Goal: Information Seeking & Learning: Check status

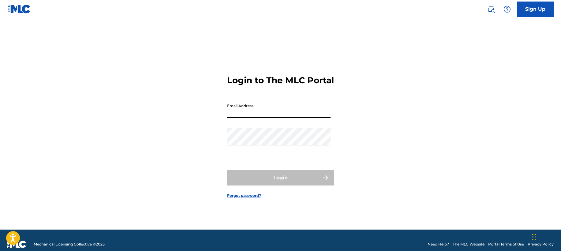
paste input "[EMAIL_ADDRESS][DOMAIN_NAME]"
type input "[EMAIL_ADDRESS][DOMAIN_NAME]"
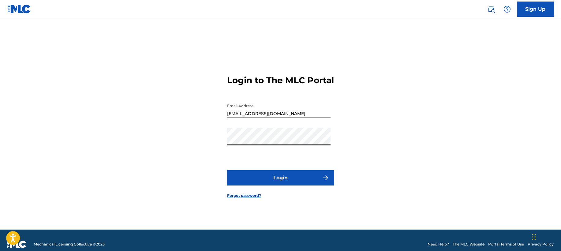
click at [284, 184] on button "Login" at bounding box center [280, 177] width 107 height 15
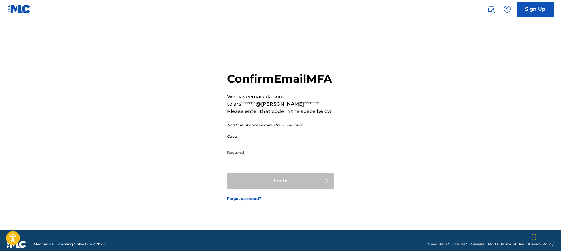
click at [265, 148] on input "Code" at bounding box center [278, 139] width 103 height 17
click at [256, 147] on input "Code" at bounding box center [278, 139] width 103 height 17
paste input "764546"
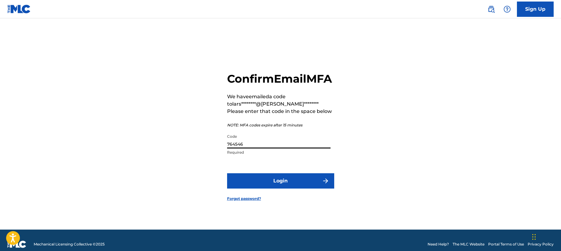
type input "764546"
click at [283, 188] on button "Login" at bounding box center [280, 180] width 107 height 15
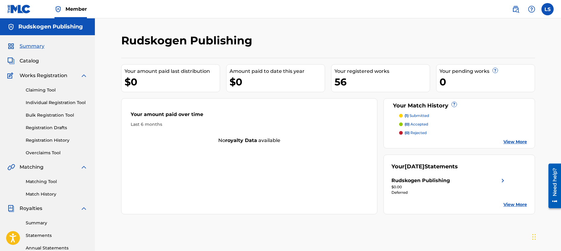
click at [468, 87] on div "0" at bounding box center [486, 82] width 95 height 14
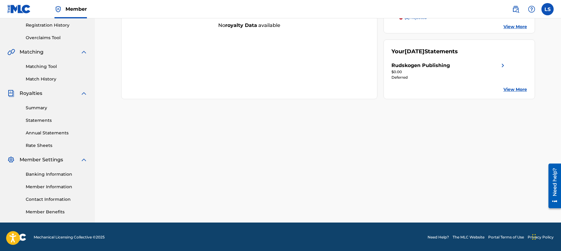
scroll to position [116, 0]
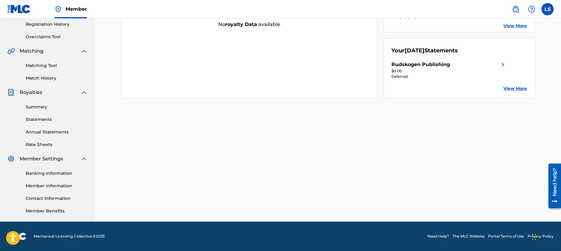
click at [46, 119] on link "Statements" at bounding box center [57, 119] width 62 height 6
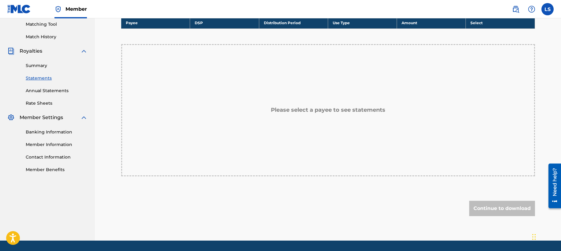
scroll to position [60, 0]
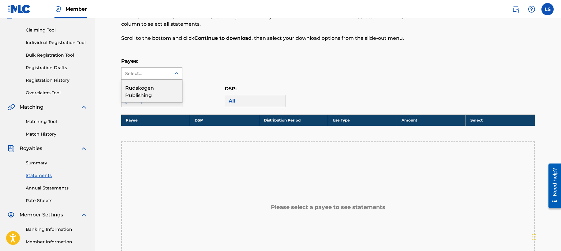
click at [175, 73] on icon at bounding box center [176, 73] width 6 height 6
click at [149, 89] on div "Rudskogen Publishing" at bounding box center [151, 91] width 61 height 23
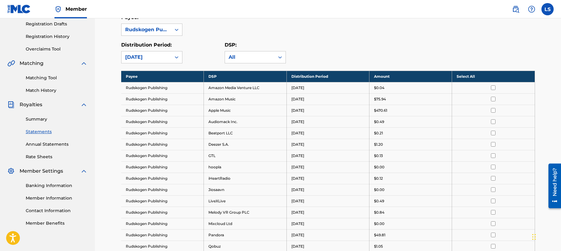
scroll to position [105, 0]
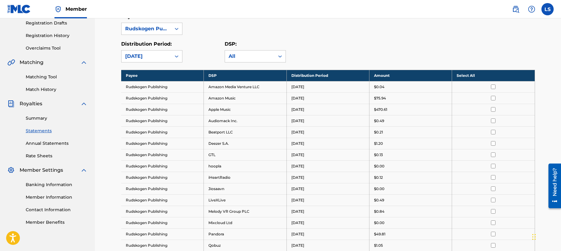
click at [47, 185] on link "Banking Information" at bounding box center [57, 184] width 62 height 6
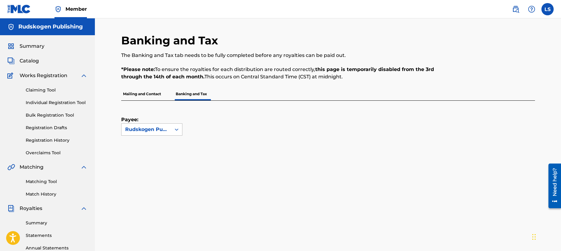
click at [175, 129] on icon at bounding box center [177, 130] width 4 height 2
click at [143, 149] on div "Rudskogen Publishing" at bounding box center [151, 147] width 61 height 23
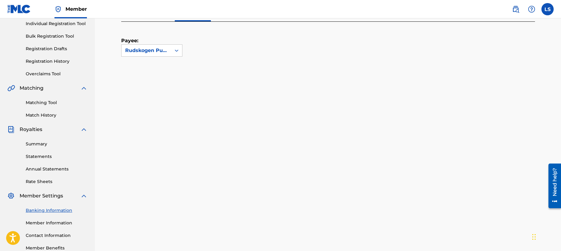
scroll to position [161, 0]
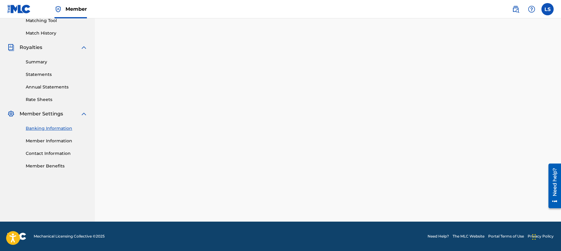
click at [43, 74] on link "Statements" at bounding box center [57, 74] width 62 height 6
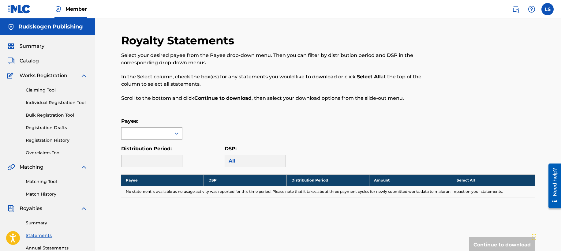
click at [170, 133] on div at bounding box center [146, 134] width 50 height 12
click at [136, 148] on div "Rudskogen Publishing" at bounding box center [151, 151] width 61 height 23
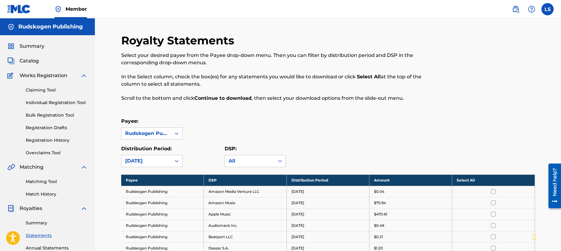
click at [35, 140] on link "Registration History" at bounding box center [57, 140] width 62 height 6
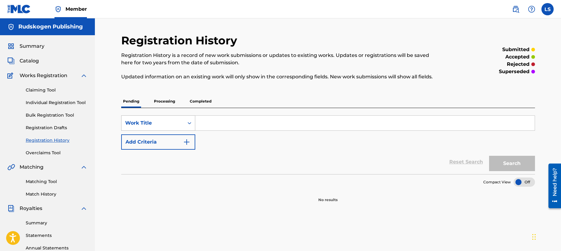
click at [189, 124] on icon "Search Form" at bounding box center [189, 123] width 6 height 6
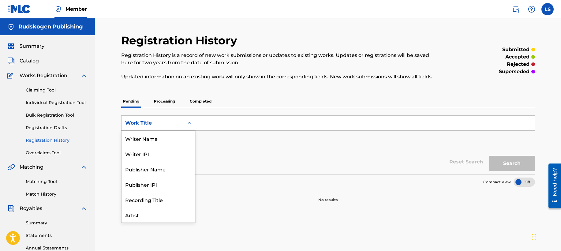
scroll to position [31, 0]
click at [163, 137] on div "Publisher Name" at bounding box center [157, 138] width 73 height 15
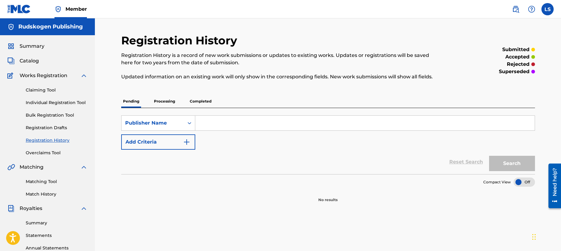
click at [168, 100] on p "Processing" at bounding box center [164, 101] width 25 height 13
click at [195, 102] on p "Completed" at bounding box center [200, 101] width 25 height 13
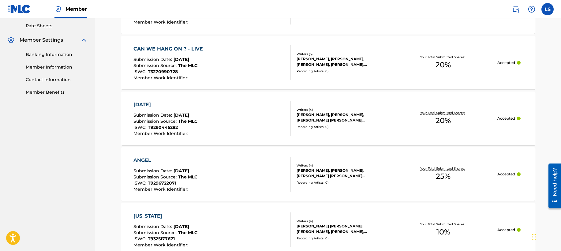
scroll to position [34, 0]
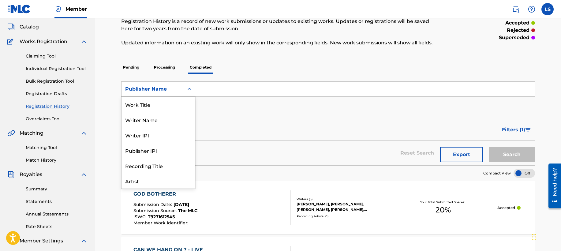
click at [188, 89] on icon "Search Form" at bounding box center [190, 89] width 4 height 2
click at [145, 153] on div "Artist" at bounding box center [157, 150] width 73 height 15
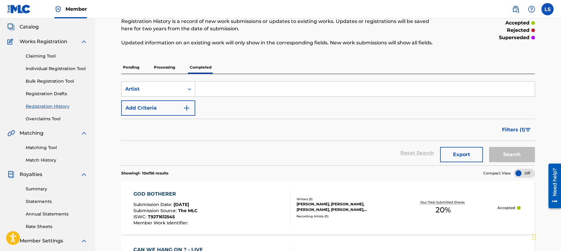
click at [409, 154] on div "Reset Search Export Search" at bounding box center [328, 153] width 414 height 24
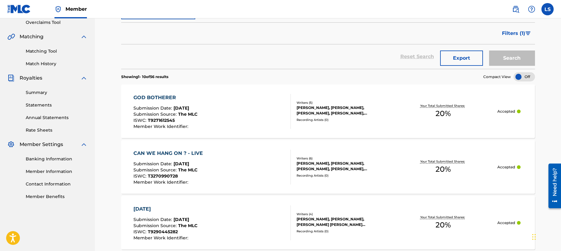
scroll to position [159, 0]
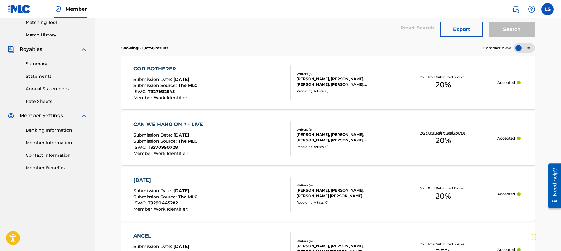
click at [40, 76] on link "Statements" at bounding box center [57, 76] width 62 height 6
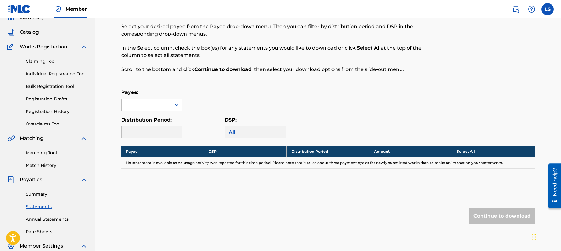
scroll to position [41, 0]
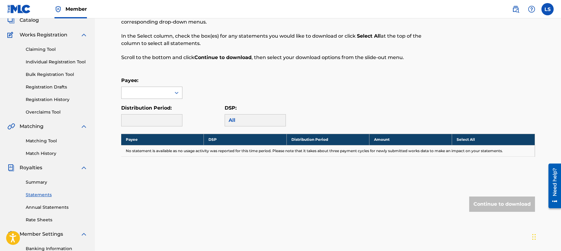
click at [177, 95] on icon at bounding box center [176, 93] width 6 height 6
click at [155, 112] on div "Rudskogen Publishing" at bounding box center [151, 110] width 61 height 23
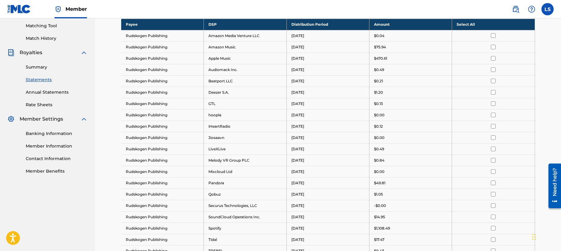
scroll to position [0, 0]
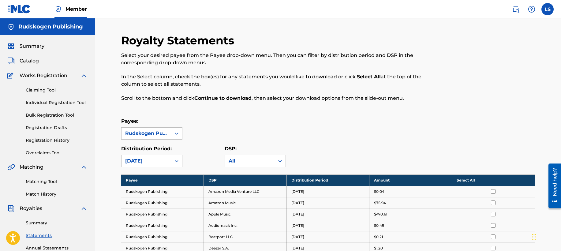
click at [545, 10] on label at bounding box center [547, 9] width 12 height 12
click at [547, 9] on input "LS [PERSON_NAME] [EMAIL_ADDRESS][DOMAIN_NAME] Notification Preferences Profile …" at bounding box center [547, 9] width 0 height 0
click at [447, 43] on div at bounding box center [487, 71] width 95 height 75
click at [35, 60] on span "Catalog" at bounding box center [29, 60] width 19 height 7
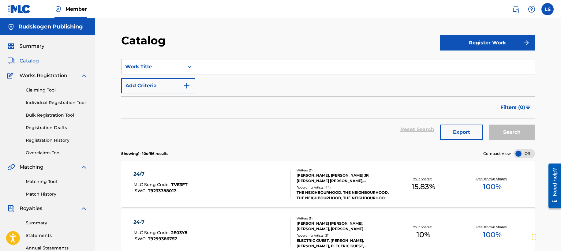
click at [49, 28] on h5 "Rudskogen Publishing" at bounding box center [50, 26] width 65 height 7
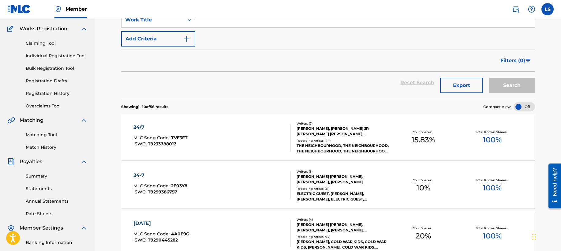
scroll to position [51, 0]
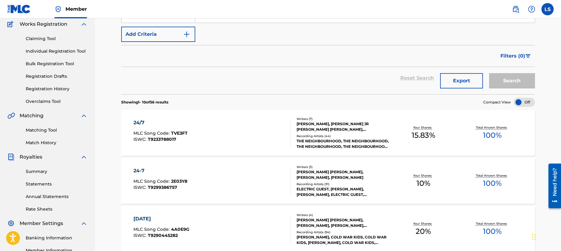
click at [48, 182] on link "Statements" at bounding box center [57, 184] width 62 height 6
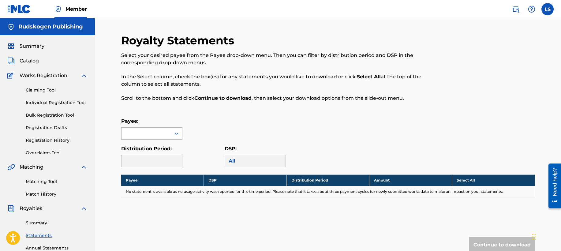
click at [175, 134] on icon at bounding box center [176, 133] width 6 height 6
drag, startPoint x: 153, startPoint y: 149, endPoint x: 204, endPoint y: 139, distance: 52.4
click at [153, 149] on div "Rudskogen Publishing" at bounding box center [151, 151] width 61 height 23
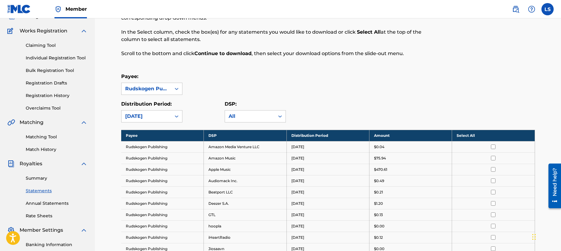
scroll to position [51, 0]
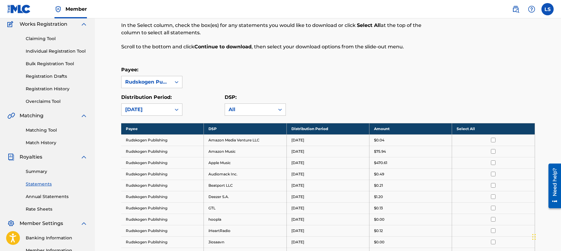
click at [468, 131] on th "Select All" at bounding box center [493, 128] width 83 height 11
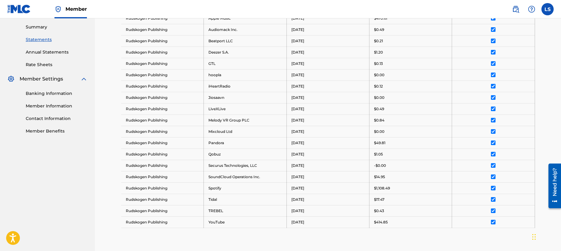
scroll to position [0, 0]
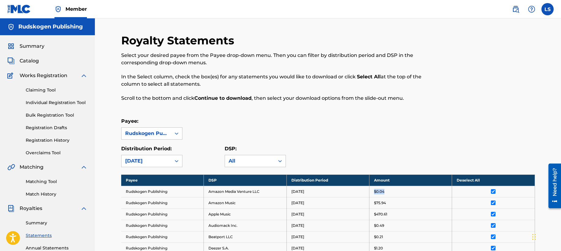
drag, startPoint x: 374, startPoint y: 192, endPoint x: 410, endPoint y: 170, distance: 42.0
click at [390, 191] on div "$0.04" at bounding box center [410, 192] width 73 height 6
click at [453, 131] on div "Payee: Rudskogen Publishing" at bounding box center [328, 128] width 414 height 22
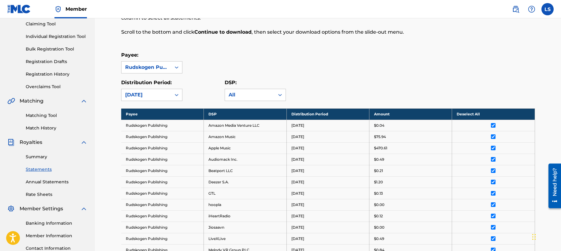
scroll to position [103, 0]
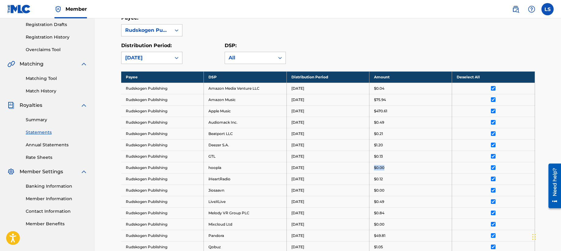
drag, startPoint x: 384, startPoint y: 167, endPoint x: 374, endPoint y: 168, distance: 10.4
click at [374, 168] on p "$0.00" at bounding box center [379, 168] width 10 height 6
click at [397, 54] on div "Distribution Period: [DATE] DSP: All" at bounding box center [328, 53] width 414 height 22
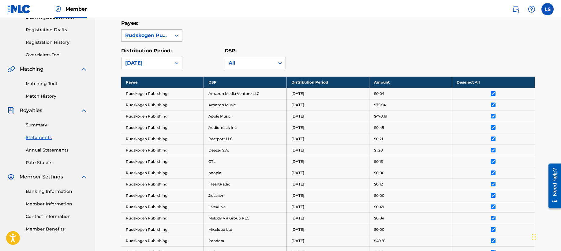
scroll to position [93, 0]
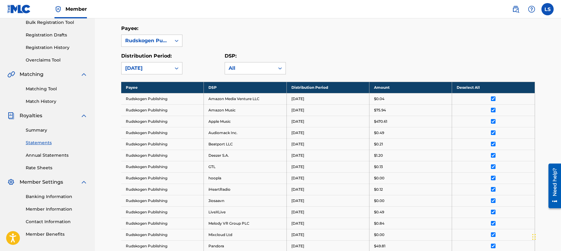
click at [43, 132] on link "Summary" at bounding box center [57, 130] width 62 height 6
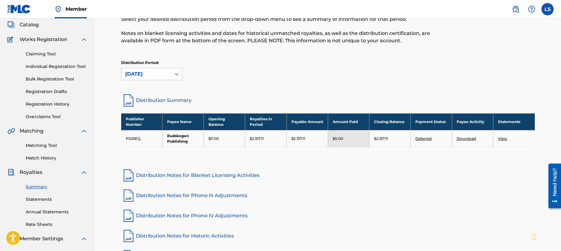
scroll to position [45, 0]
